Goal: Information Seeking & Learning: Learn about a topic

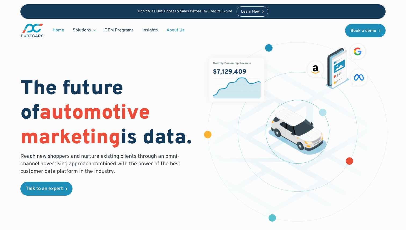
click at [167, 29] on link "About Us" at bounding box center [175, 30] width 27 height 10
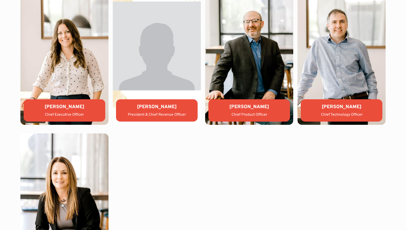
scroll to position [1136, 0]
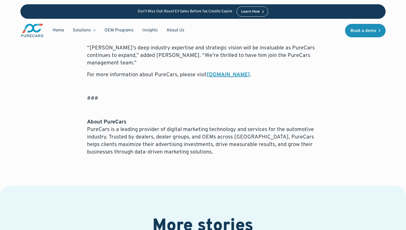
scroll to position [506, 0]
